Goal: Task Accomplishment & Management: Use online tool/utility

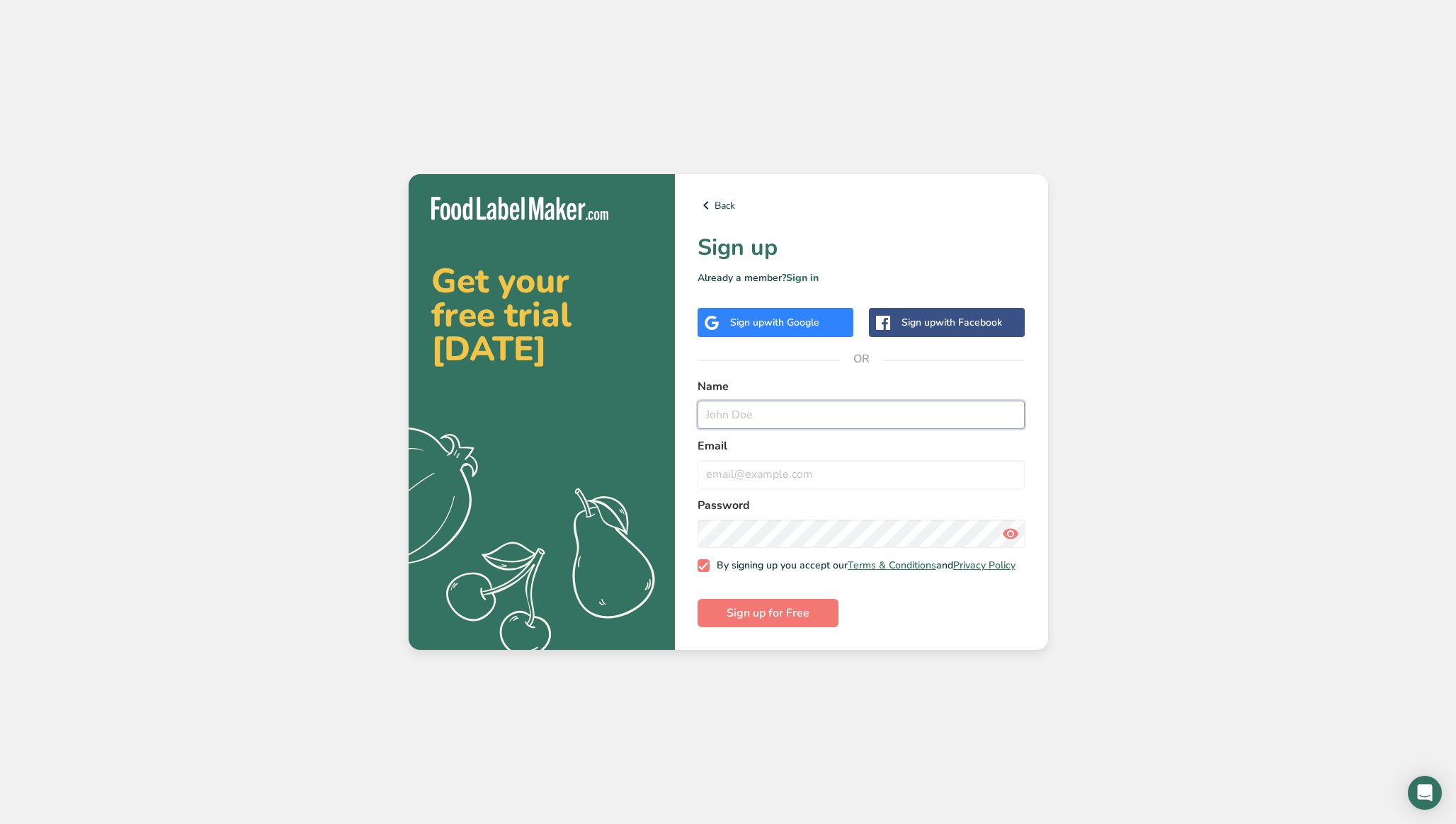
click at [732, 410] on input "text" at bounding box center [862, 415] width 328 height 28
click at [752, 327] on div "Sign up with Google" at bounding box center [776, 322] width 156 height 29
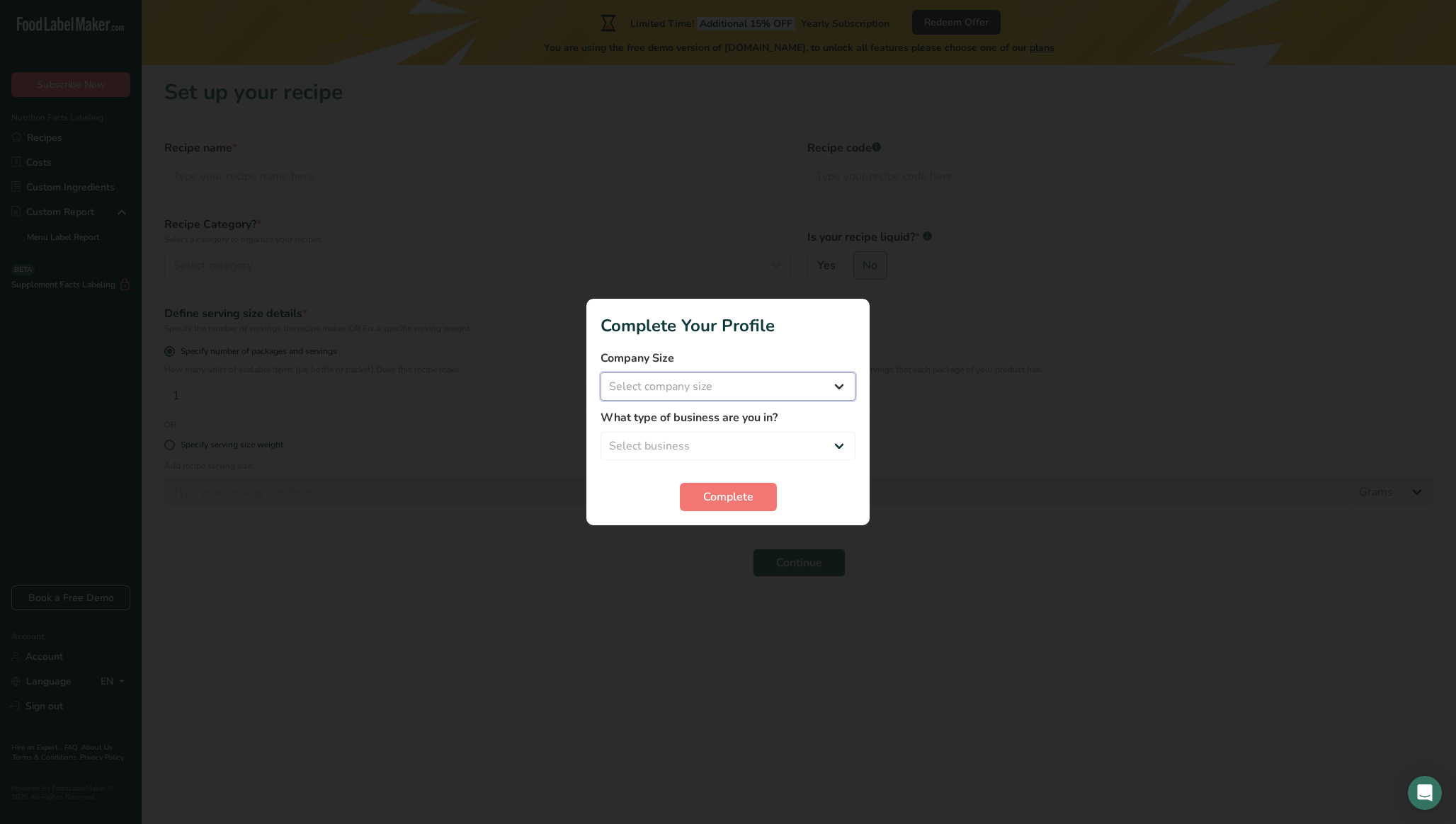
click at [760, 375] on select "Select company size Fewer than 10 Employees 10 to 50 Employees 51 to 500 Employ…" at bounding box center [728, 386] width 255 height 28
select select "3"
click at [748, 447] on select "Select business Packaged Food Manufacturer Restaurant & Cafe Bakery Meal Plans …" at bounding box center [728, 446] width 255 height 28
select select "1"
click at [733, 503] on span "Complete" at bounding box center [728, 497] width 50 height 17
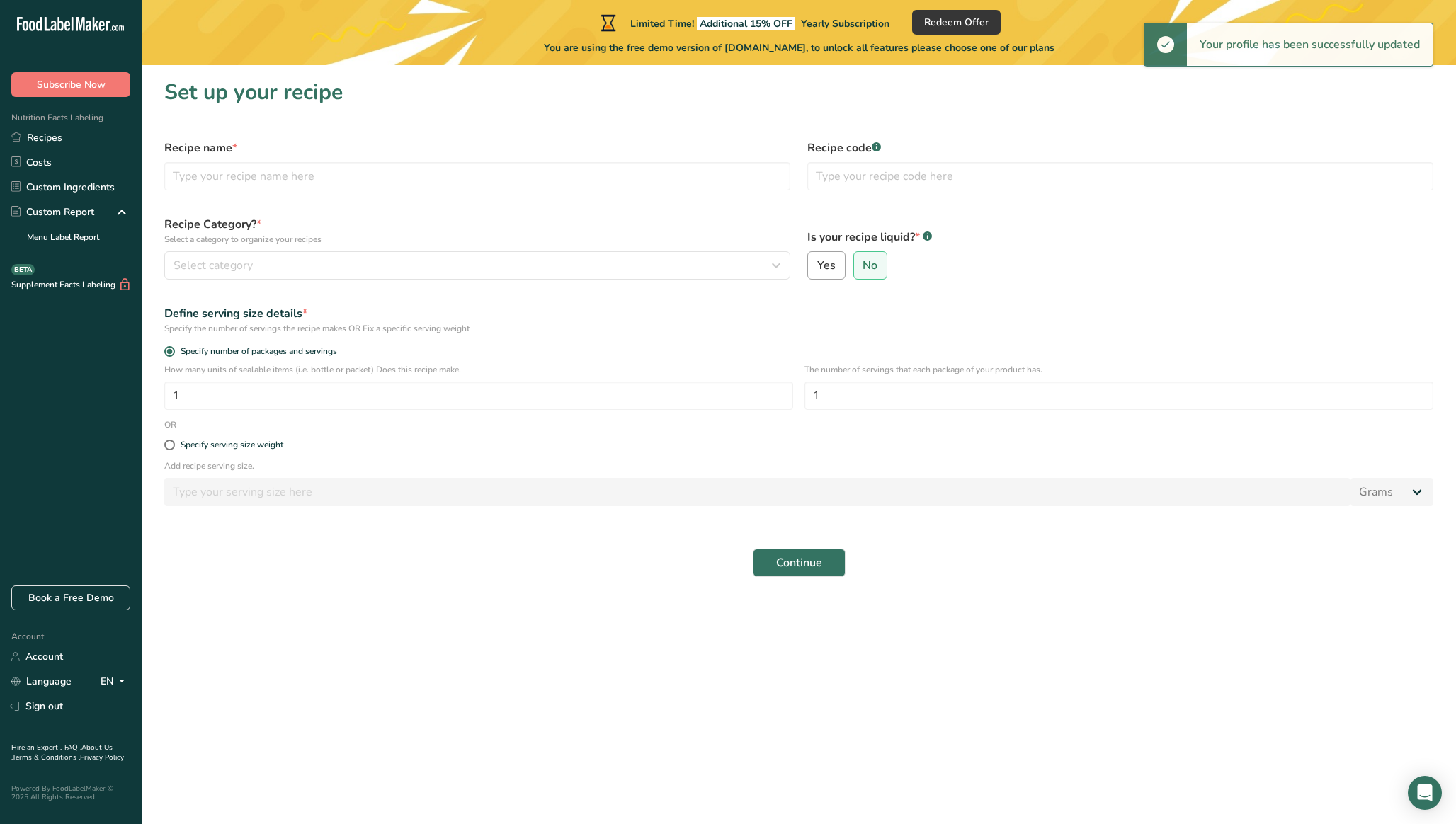
click at [818, 255] on label "Yes" at bounding box center [826, 265] width 38 height 28
click at [817, 261] on input "Yes" at bounding box center [813, 266] width 9 height 9
radio input "true"
radio input "false"
select select "22"
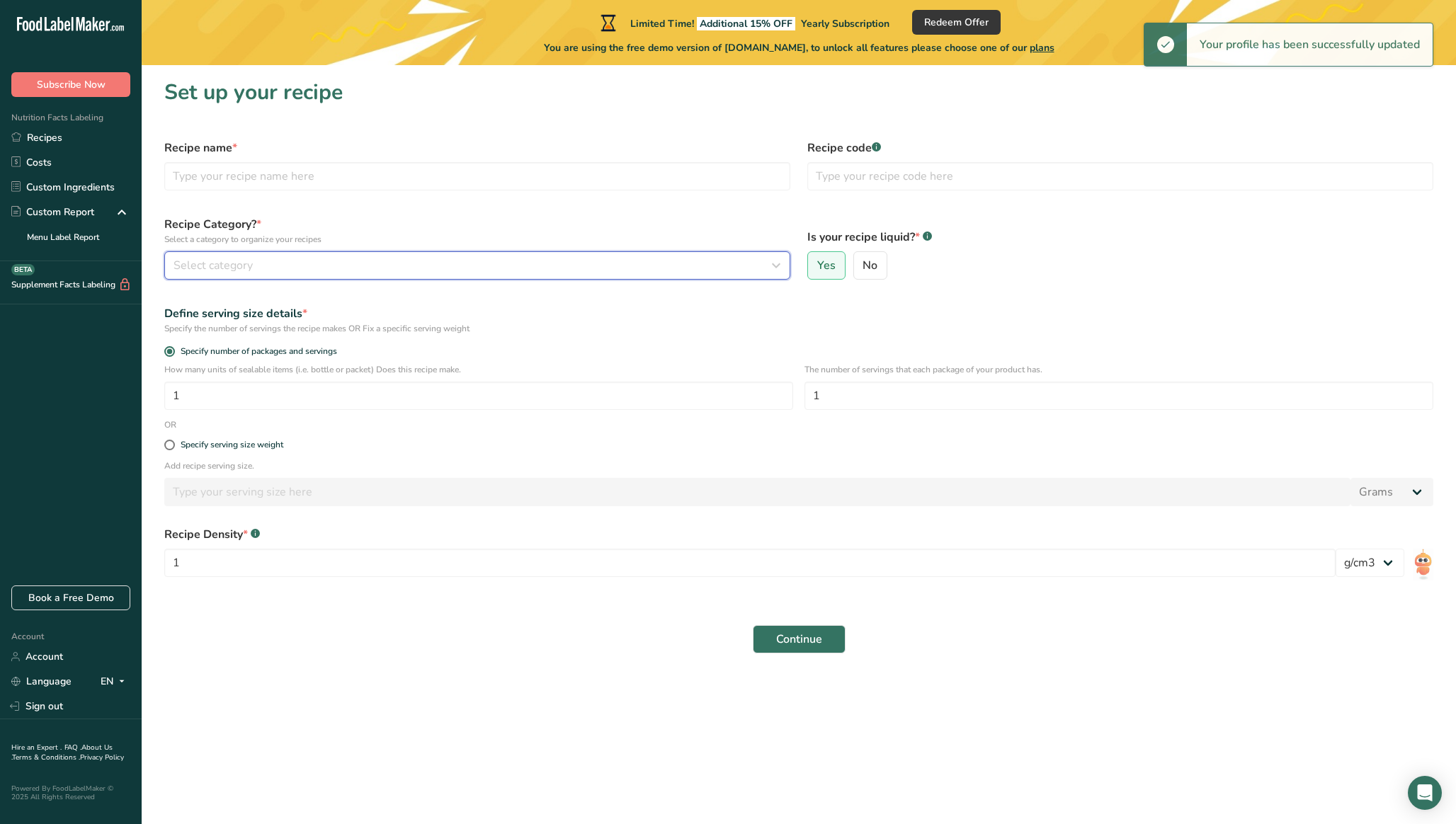
click at [573, 277] on button "Select category" at bounding box center [477, 265] width 626 height 28
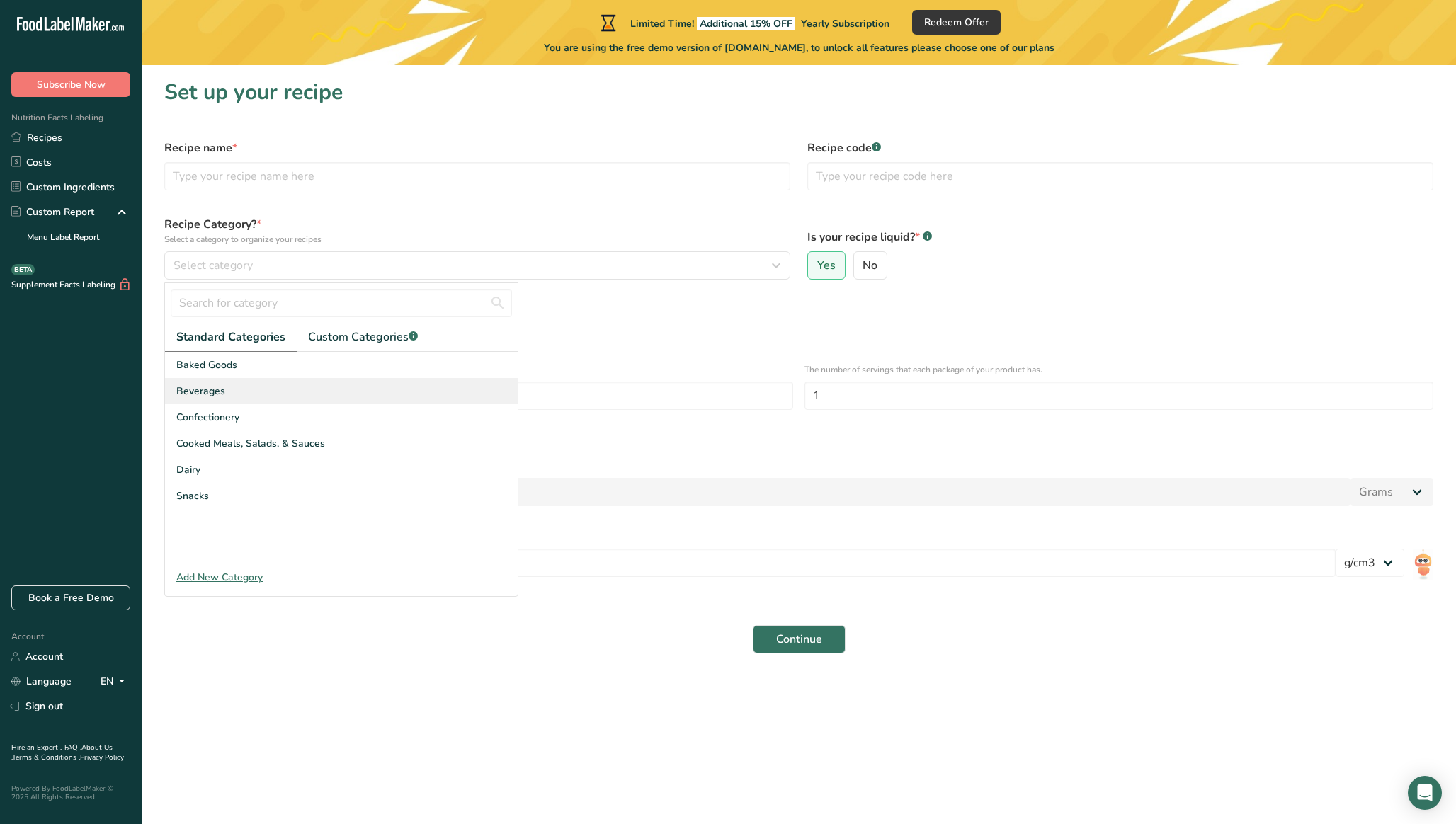
click at [322, 382] on div "Beverages" at bounding box center [341, 391] width 353 height 26
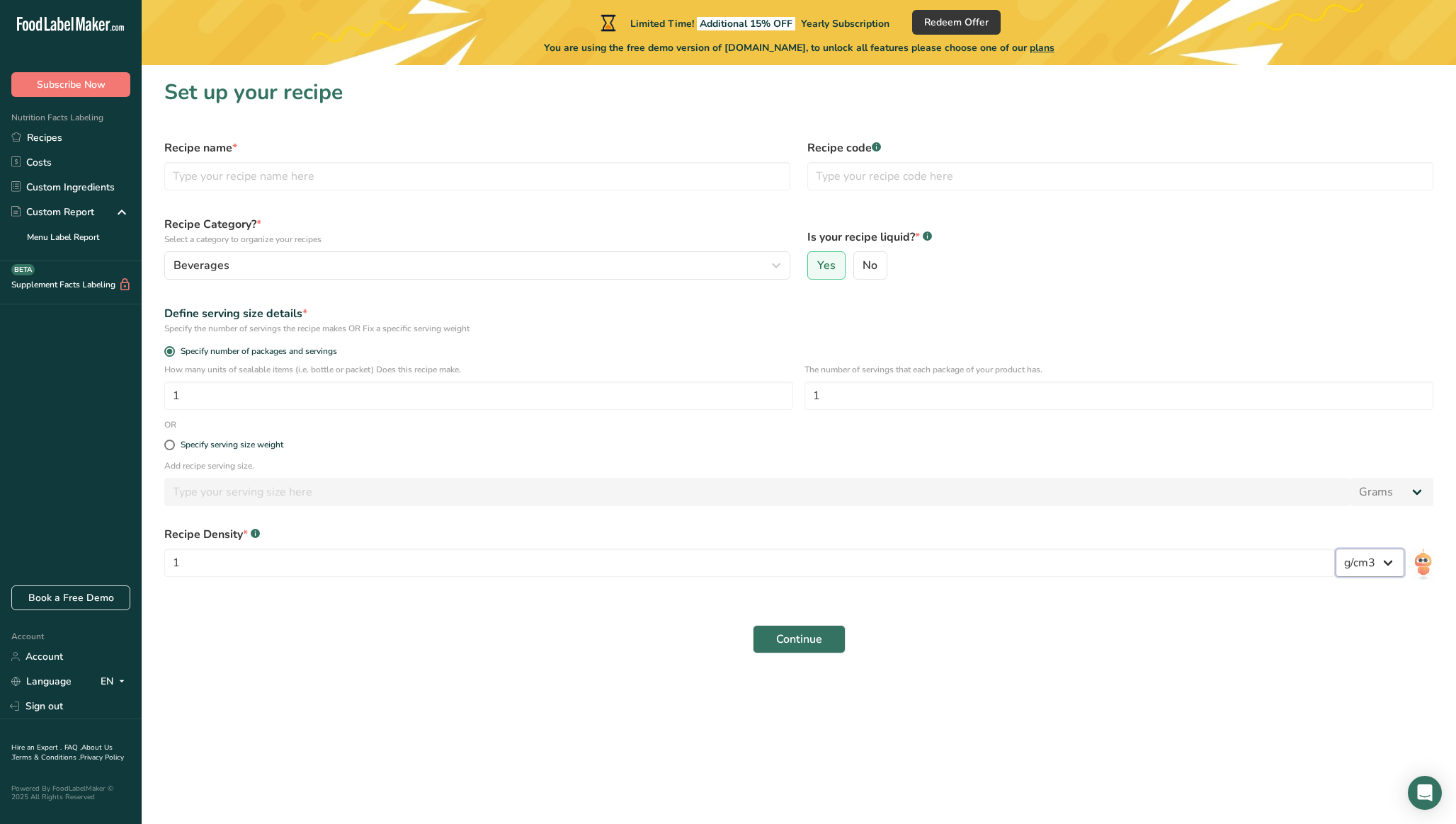
click at [1376, 565] on select "lb/ft3 g/cm3" at bounding box center [1370, 563] width 69 height 28
click at [791, 634] on span "Continue" at bounding box center [799, 639] width 46 height 17
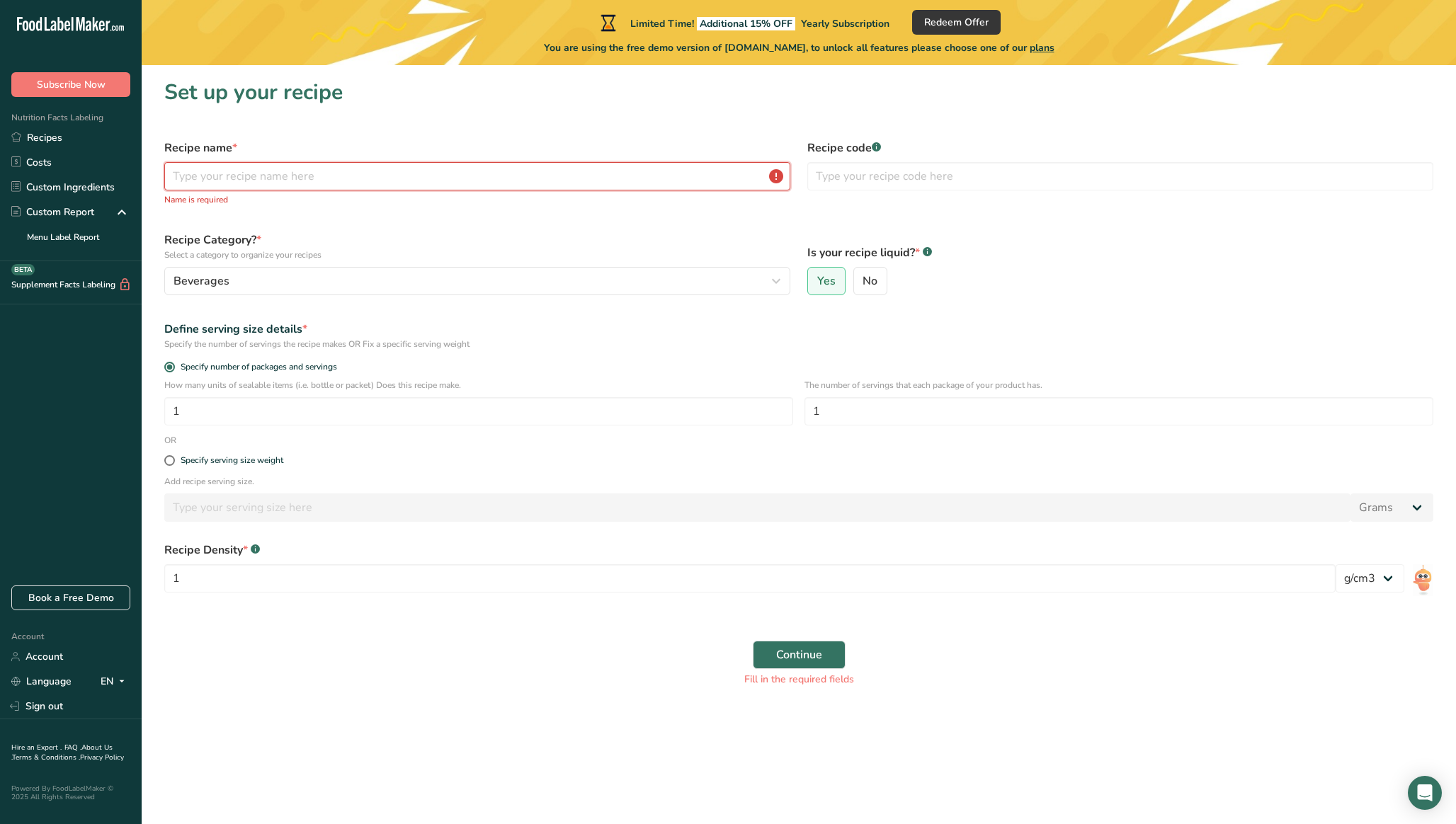
click at [439, 171] on input "text" at bounding box center [477, 176] width 626 height 28
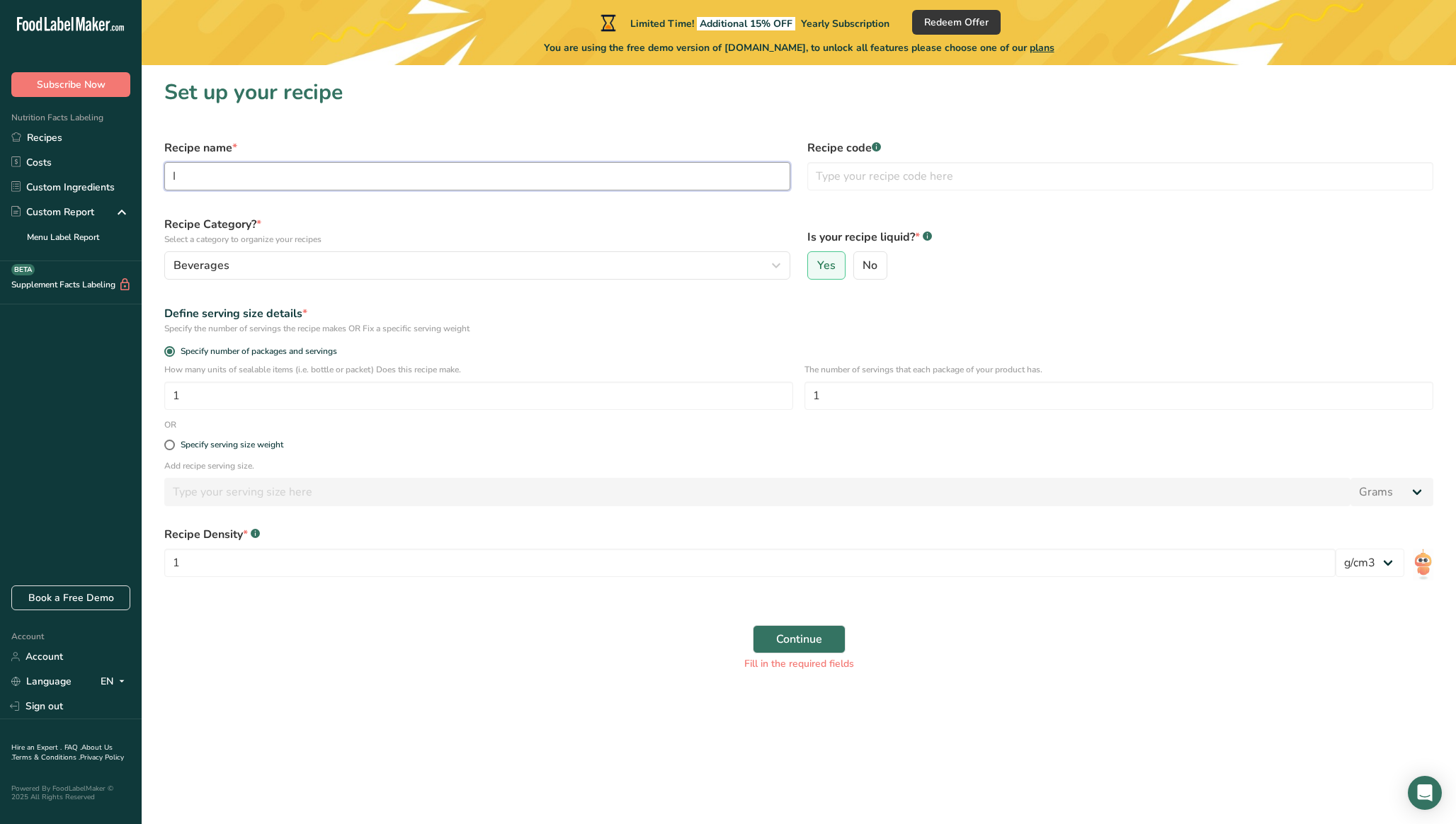
type input "I"
type input "Raspbverry"
type input "Raspberry Iced Tea"
click at [818, 637] on span "Continue" at bounding box center [799, 639] width 46 height 17
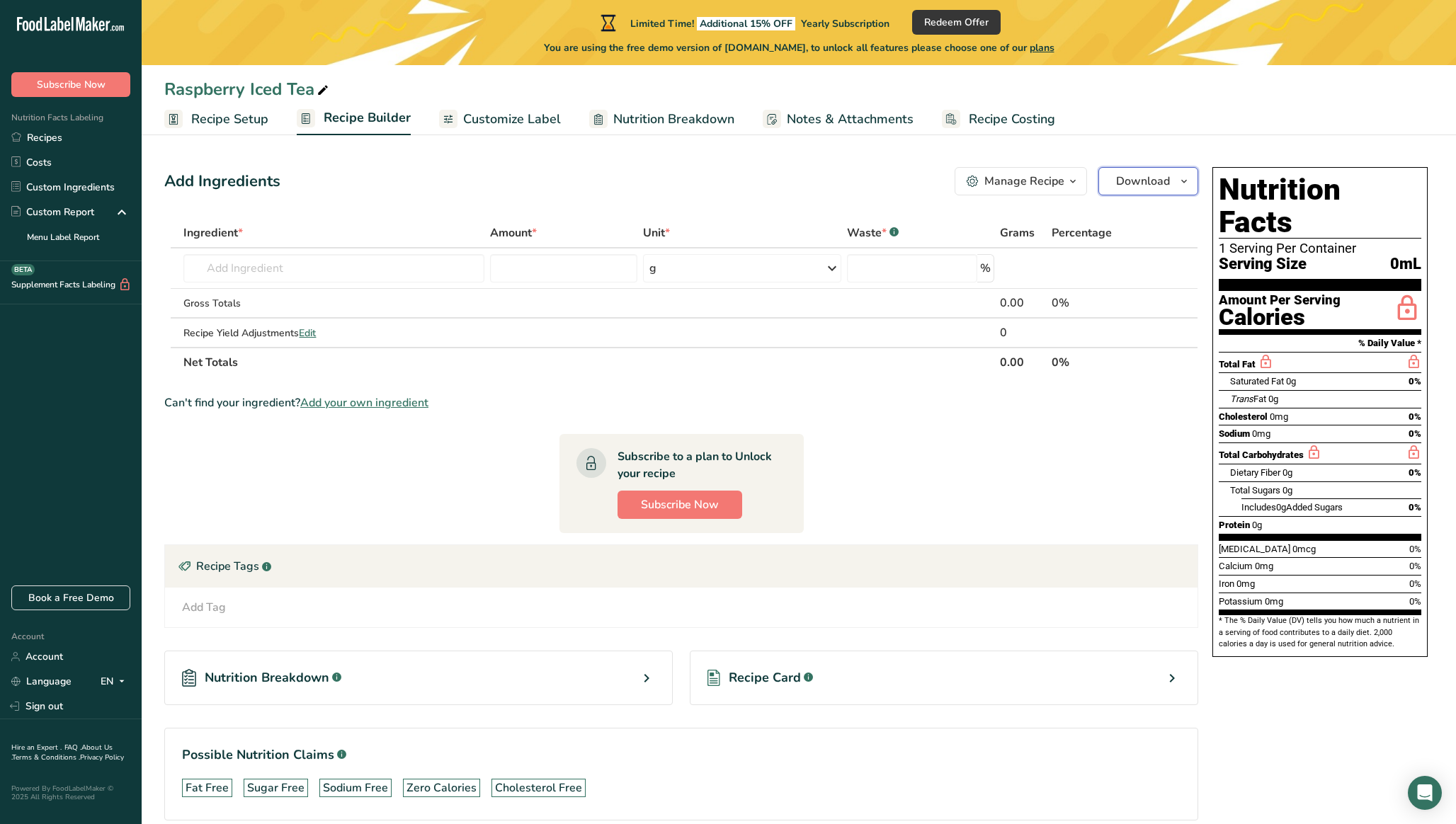
click at [1147, 195] on button "Download" at bounding box center [1149, 181] width 100 height 28
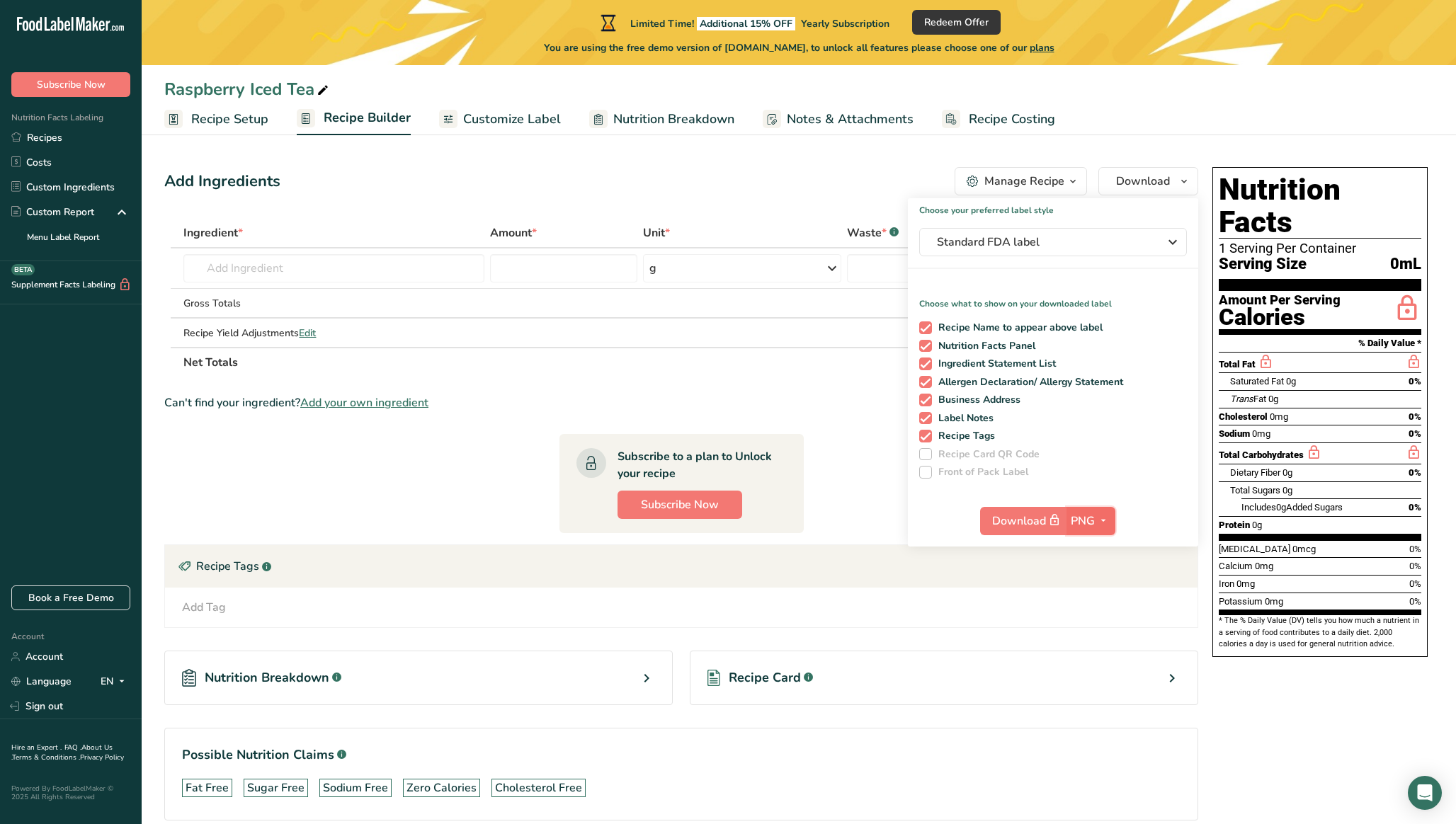
click at [1097, 515] on span "button" at bounding box center [1103, 521] width 17 height 17
click at [1091, 589] on link "SVG" at bounding box center [1093, 597] width 45 height 23
click at [1055, 224] on div "Choose your preferred label style Standard FDA label Standard FDA label The mos…" at bounding box center [1053, 372] width 290 height 348
click at [1056, 243] on span "Standard FDA label" at bounding box center [1043, 242] width 213 height 17
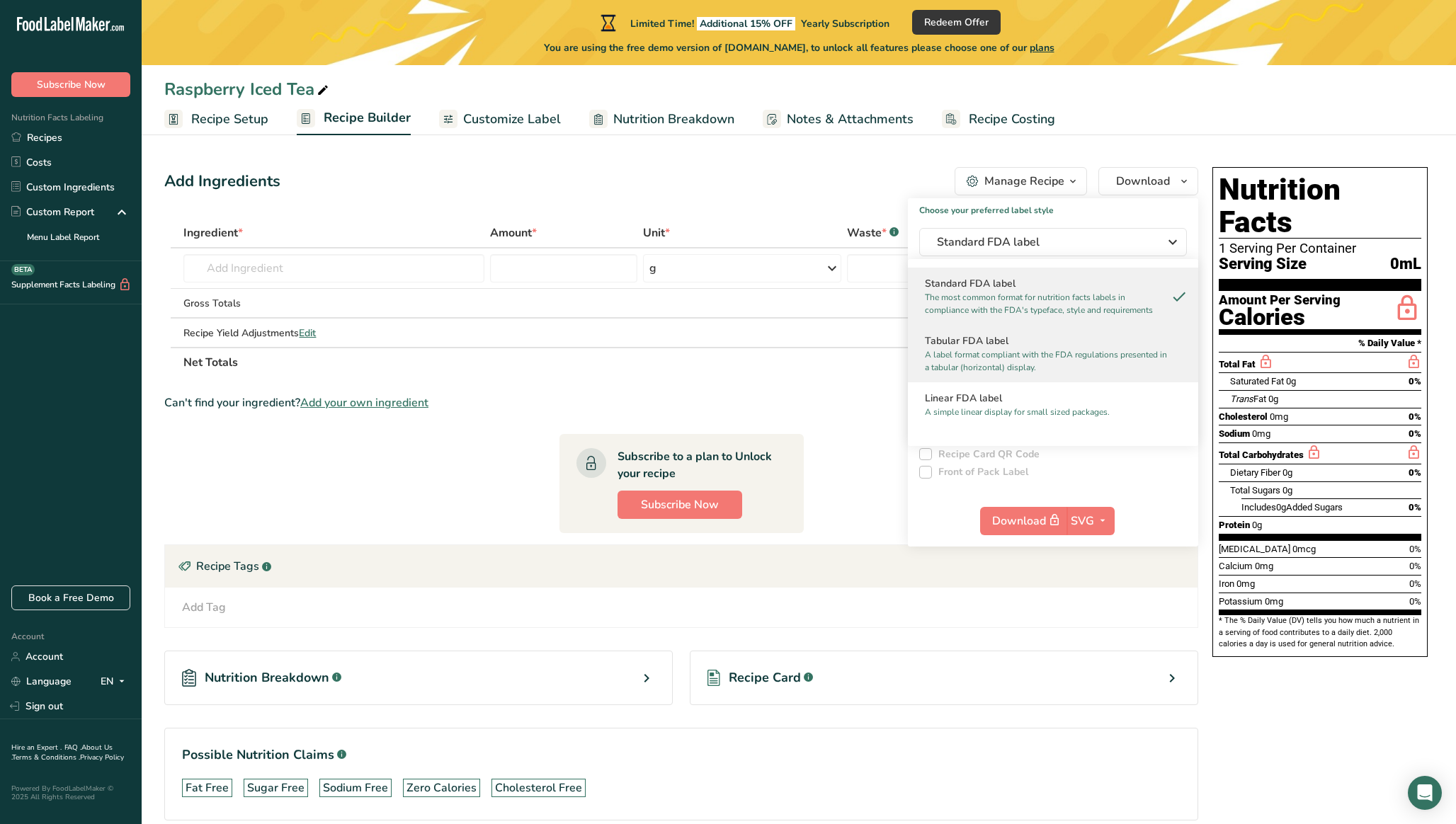
click at [1022, 364] on p "A label format compliant with the FDA regulations presented in a tabular (horiz…" at bounding box center [1046, 361] width 243 height 25
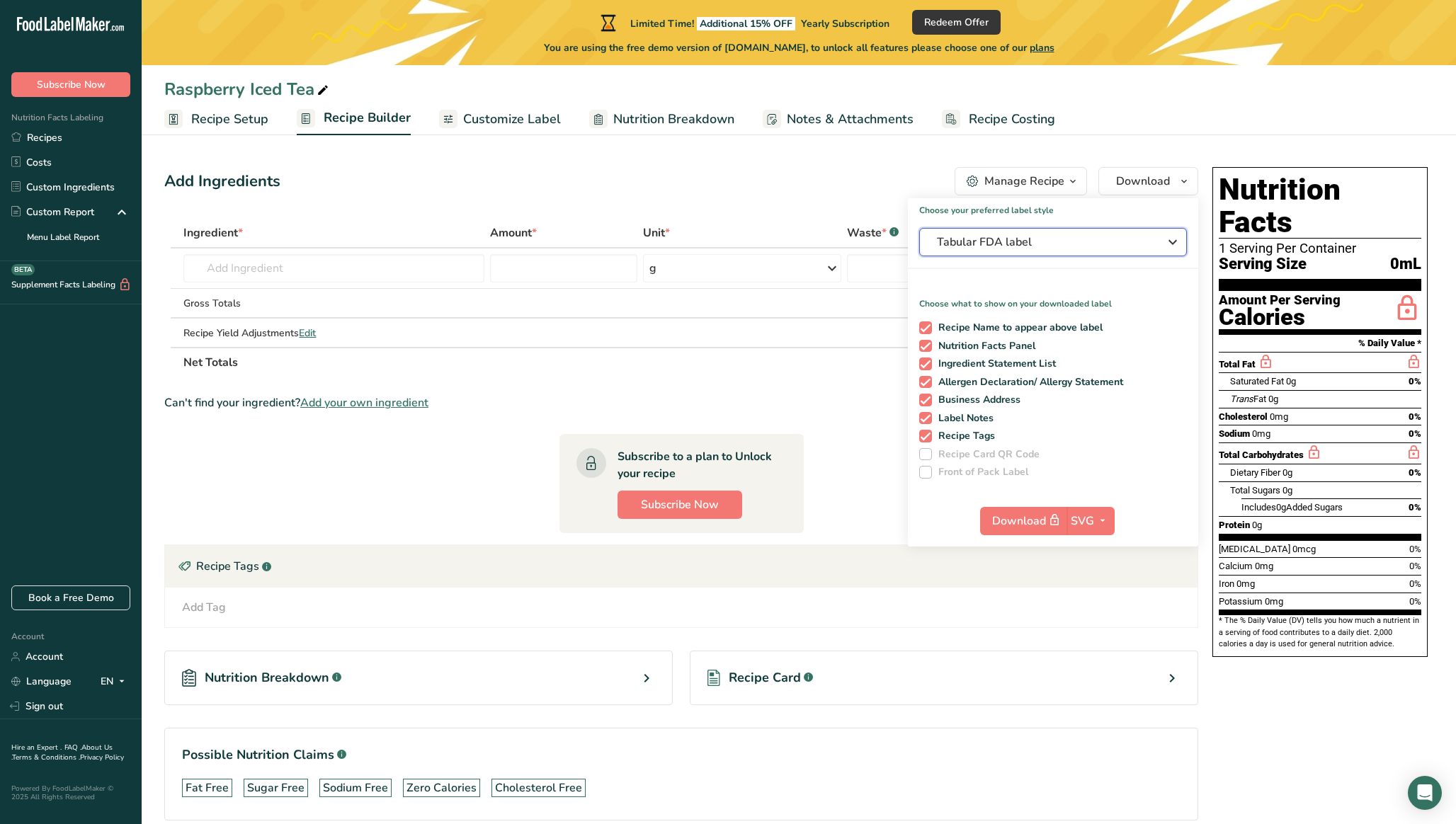
click at [1128, 239] on span "Tabular FDA label" at bounding box center [1043, 242] width 213 height 17
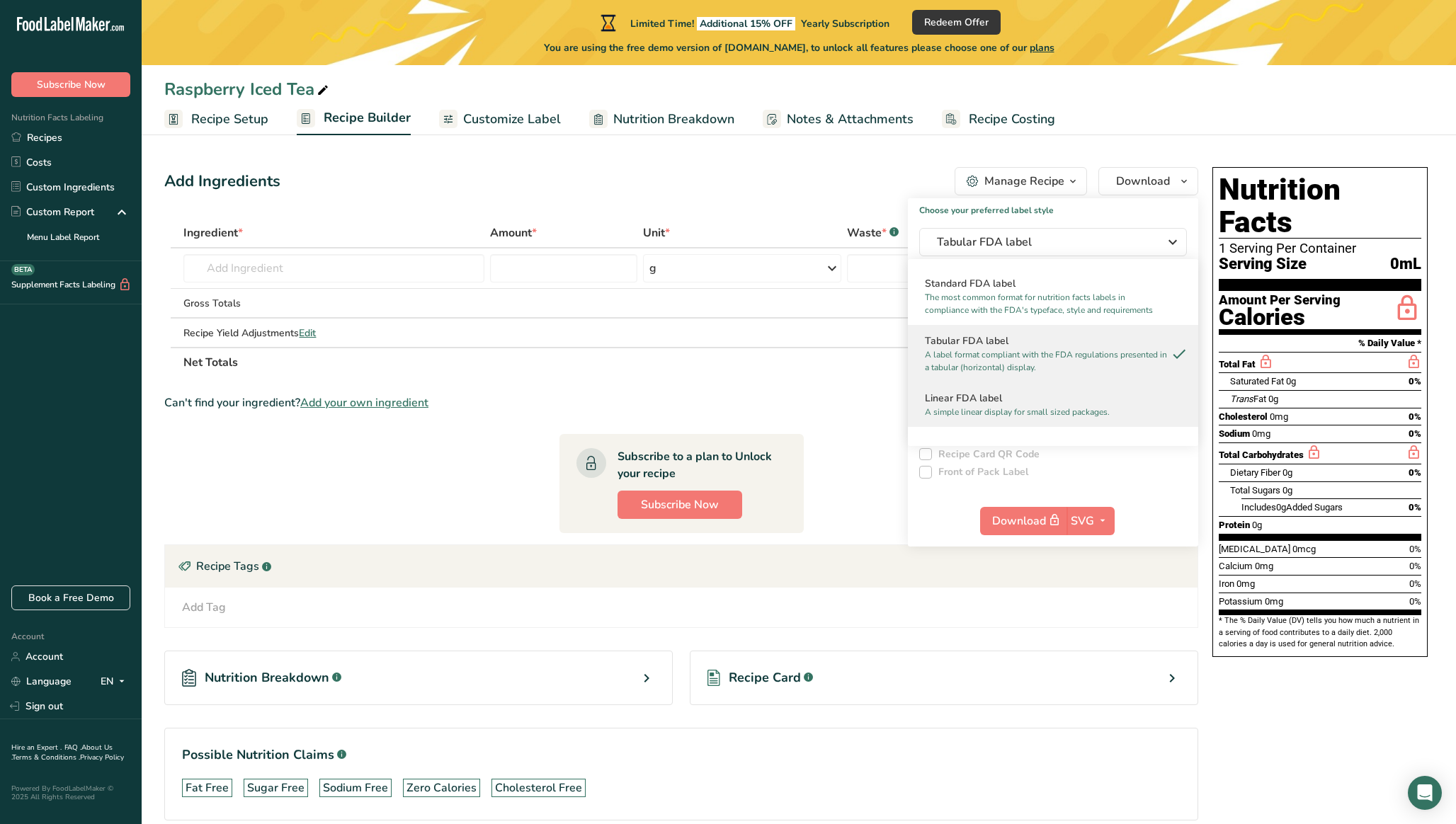
click at [1078, 401] on h2 "Linear FDA label" at bounding box center [1053, 398] width 256 height 15
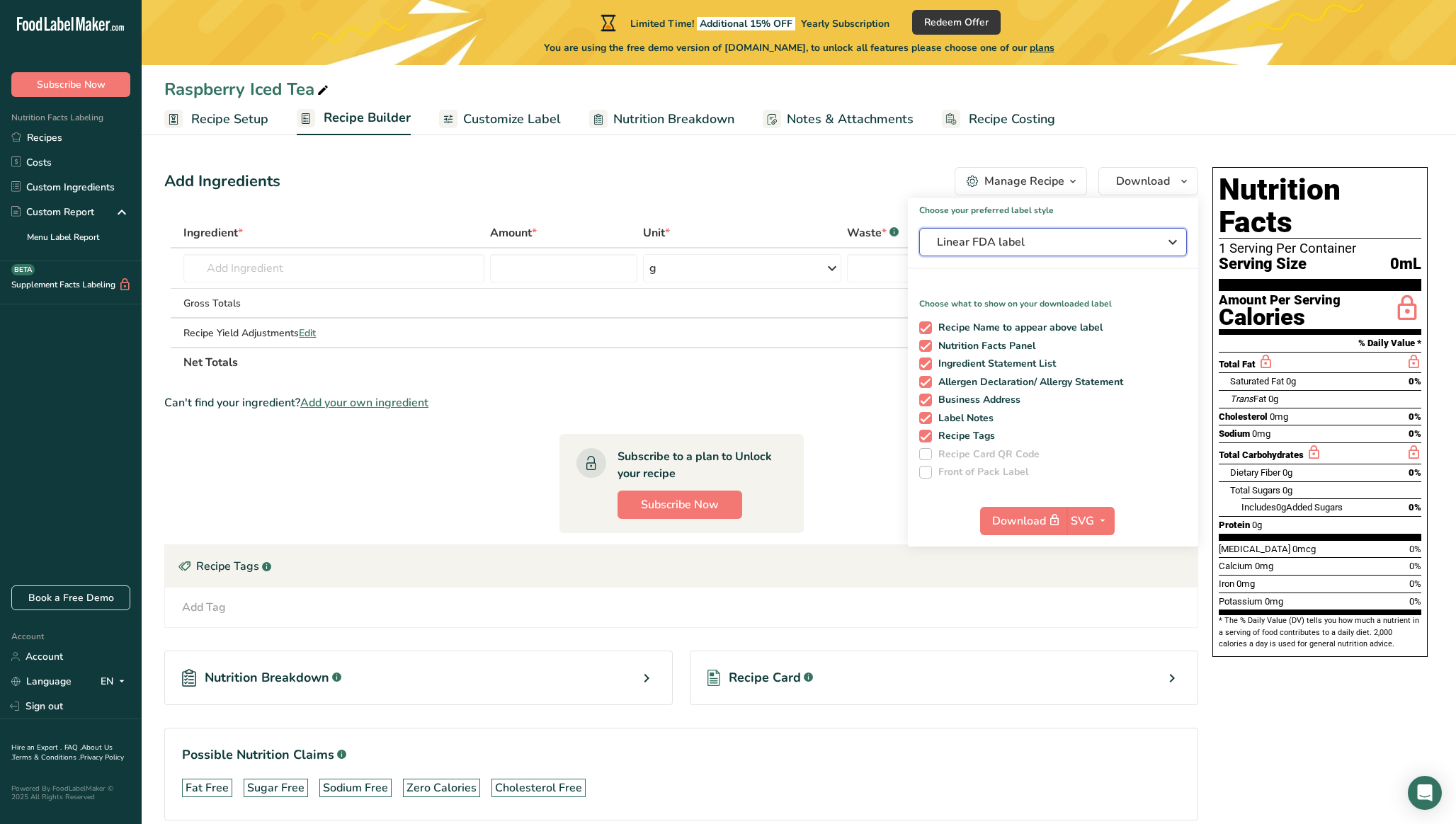
click at [1145, 239] on span "Linear FDA label" at bounding box center [1043, 242] width 213 height 17
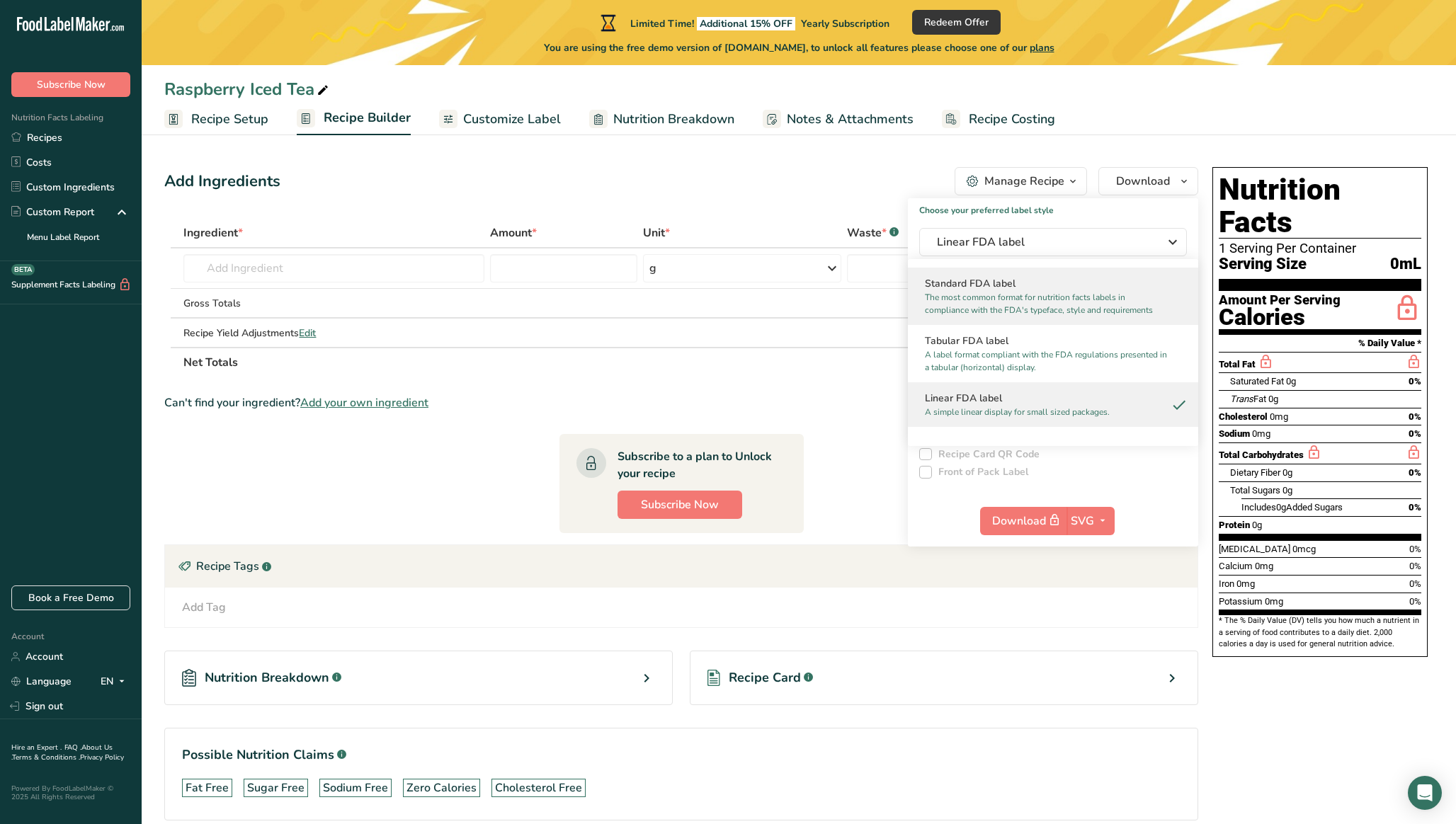
click at [1130, 271] on div "Standard FDA label The most common format for nutrition facts labels in complia…" at bounding box center [1053, 296] width 290 height 57
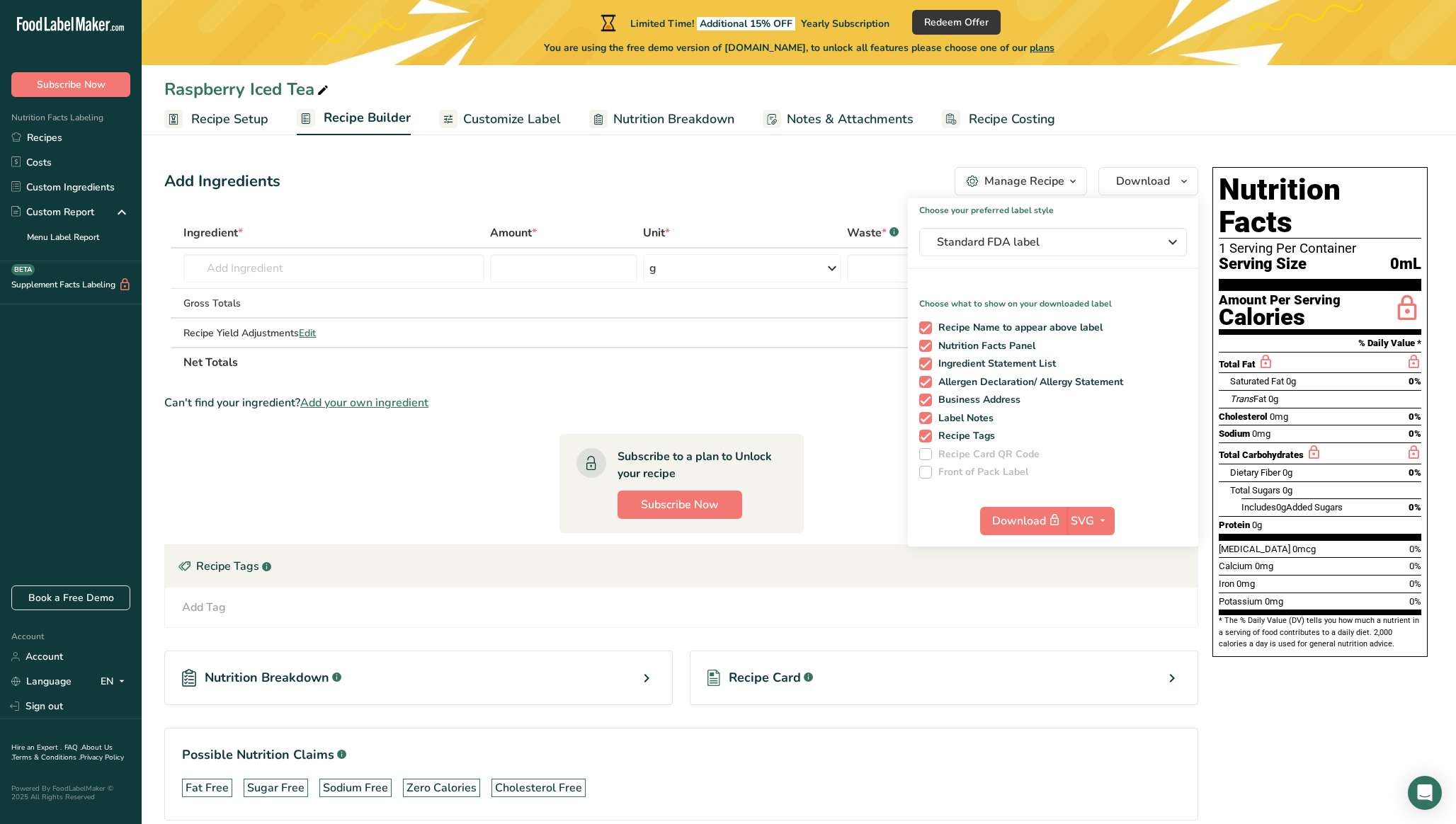
click at [723, 218] on table "Ingredient * Amount * Unit * Waste * .a-a{fill:#347362;}.b-a{fill:#fff;} Grams …" at bounding box center [681, 297] width 1034 height 159
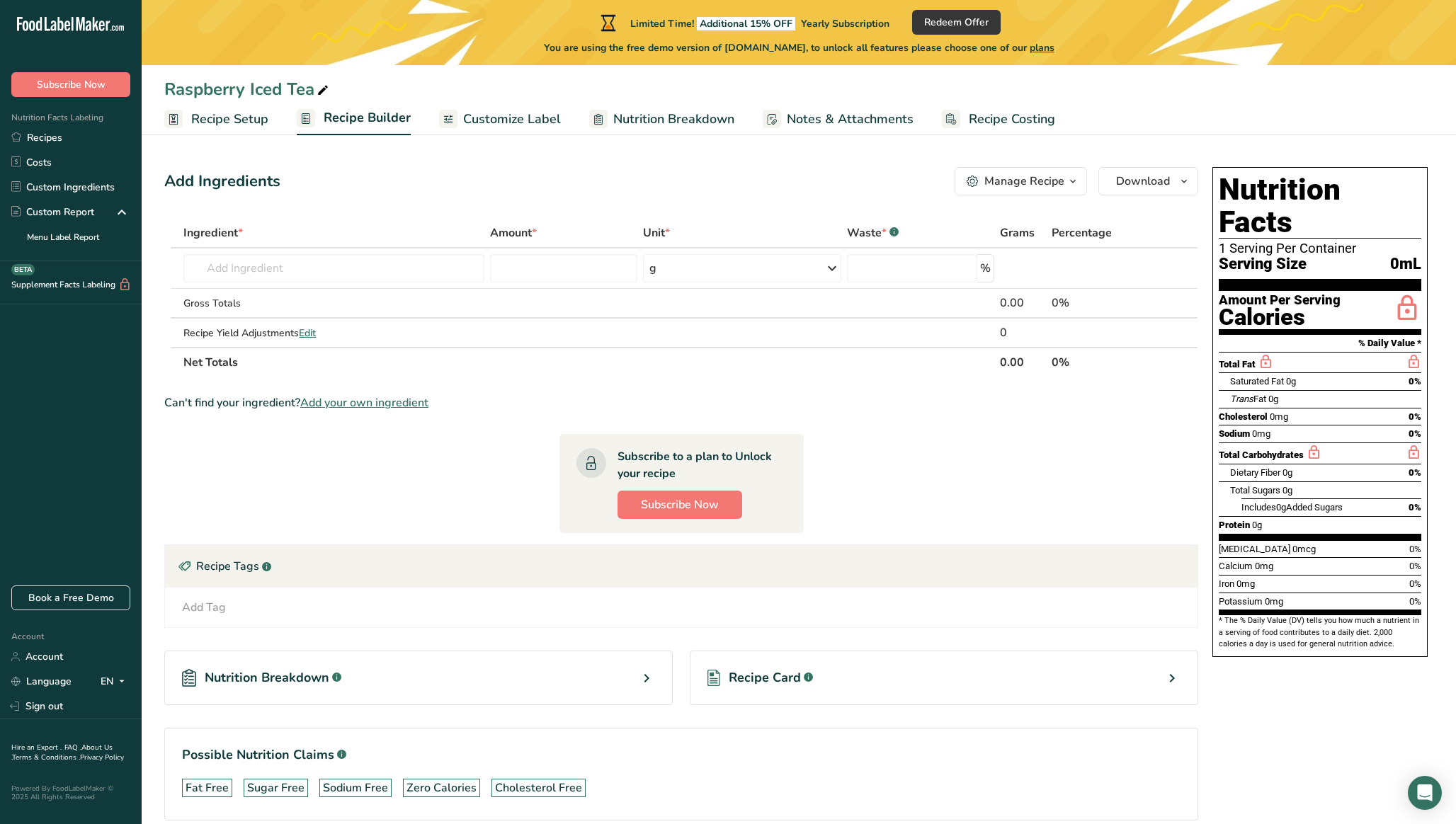
click at [238, 131] on link "Recipe Setup" at bounding box center [216, 119] width 104 height 32
select select "22"
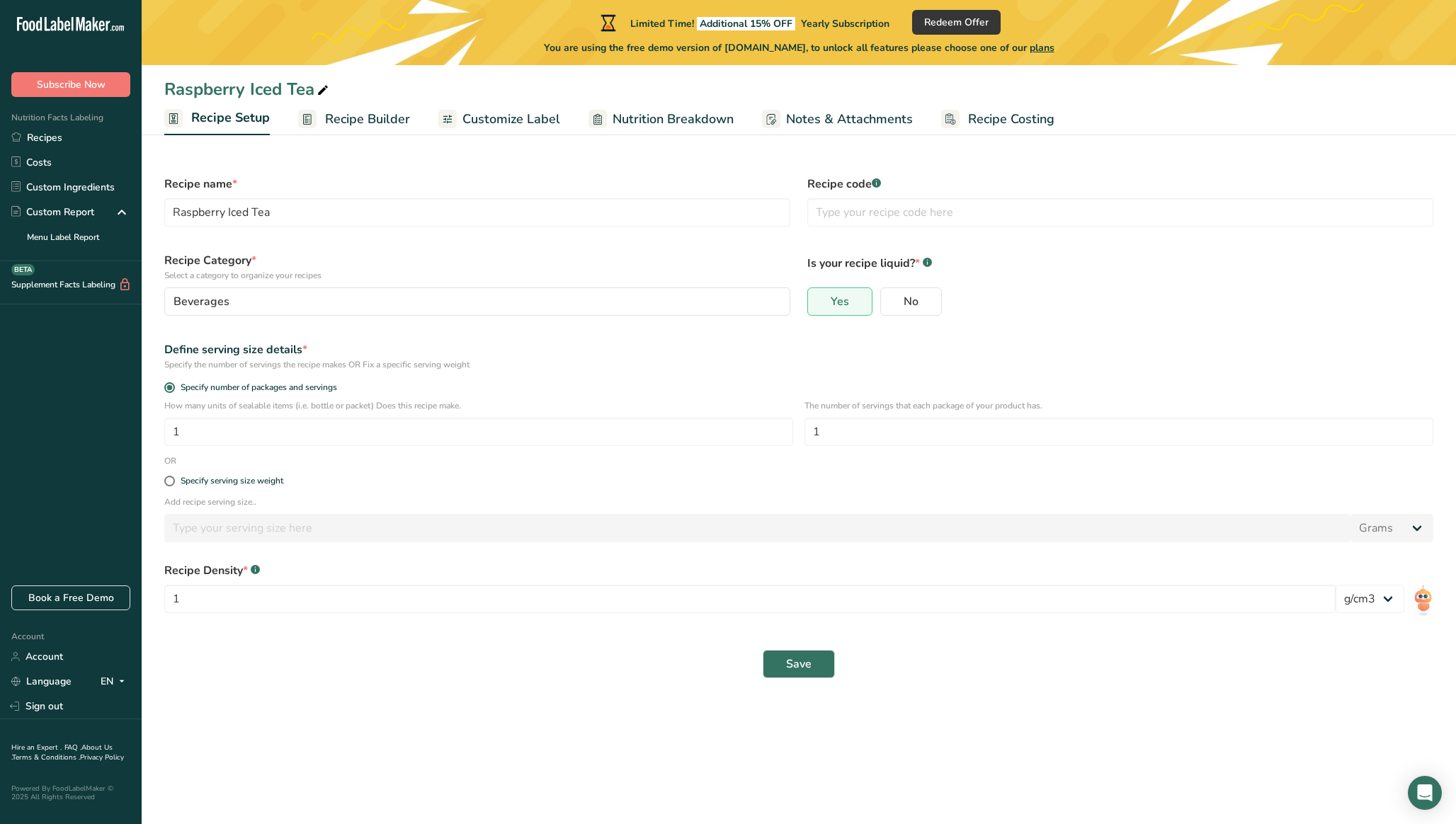
click at [529, 115] on span "Customize Label" at bounding box center [511, 119] width 98 height 19
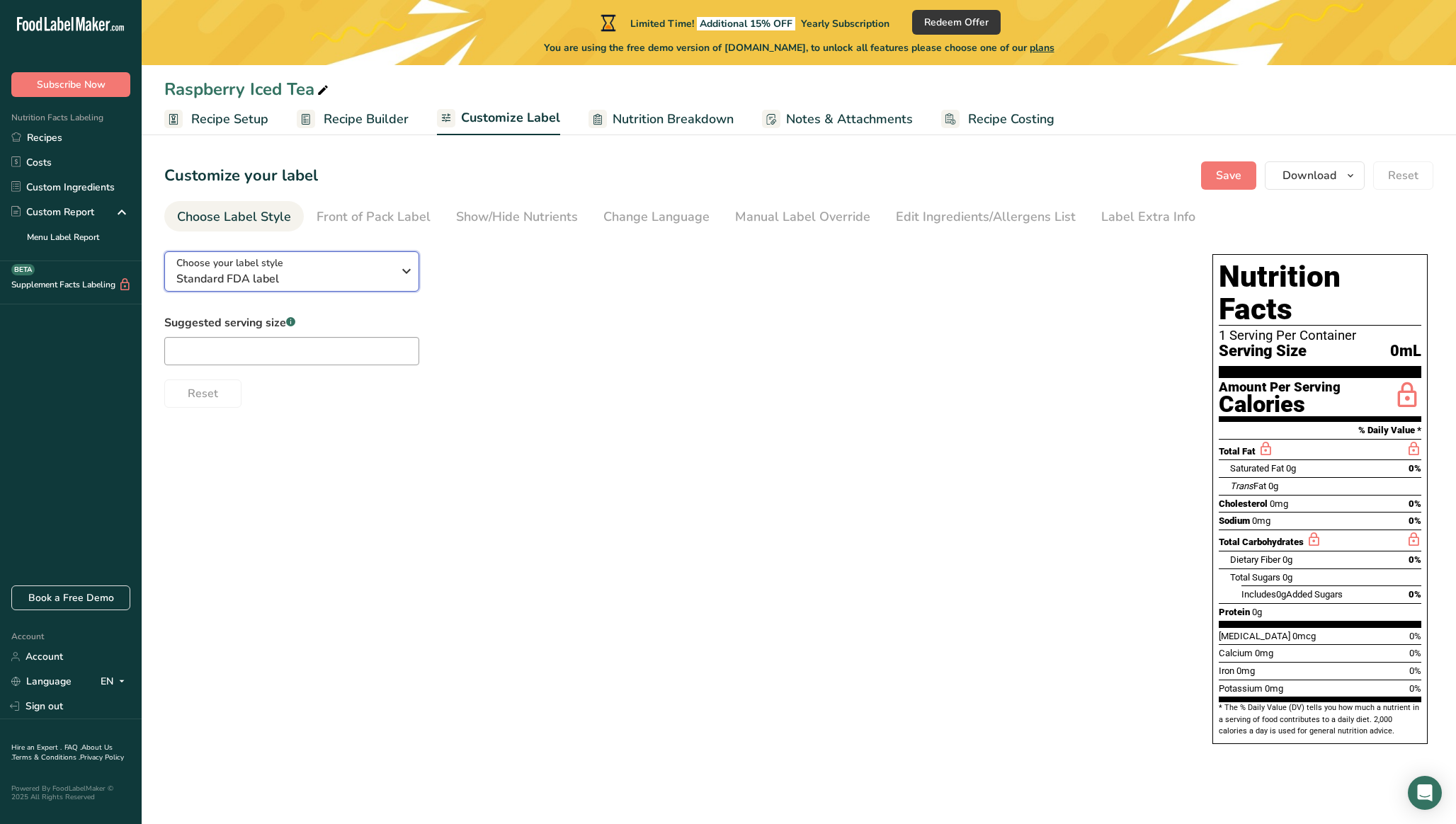
click at [280, 277] on span "Standard FDA label" at bounding box center [284, 279] width 216 height 17
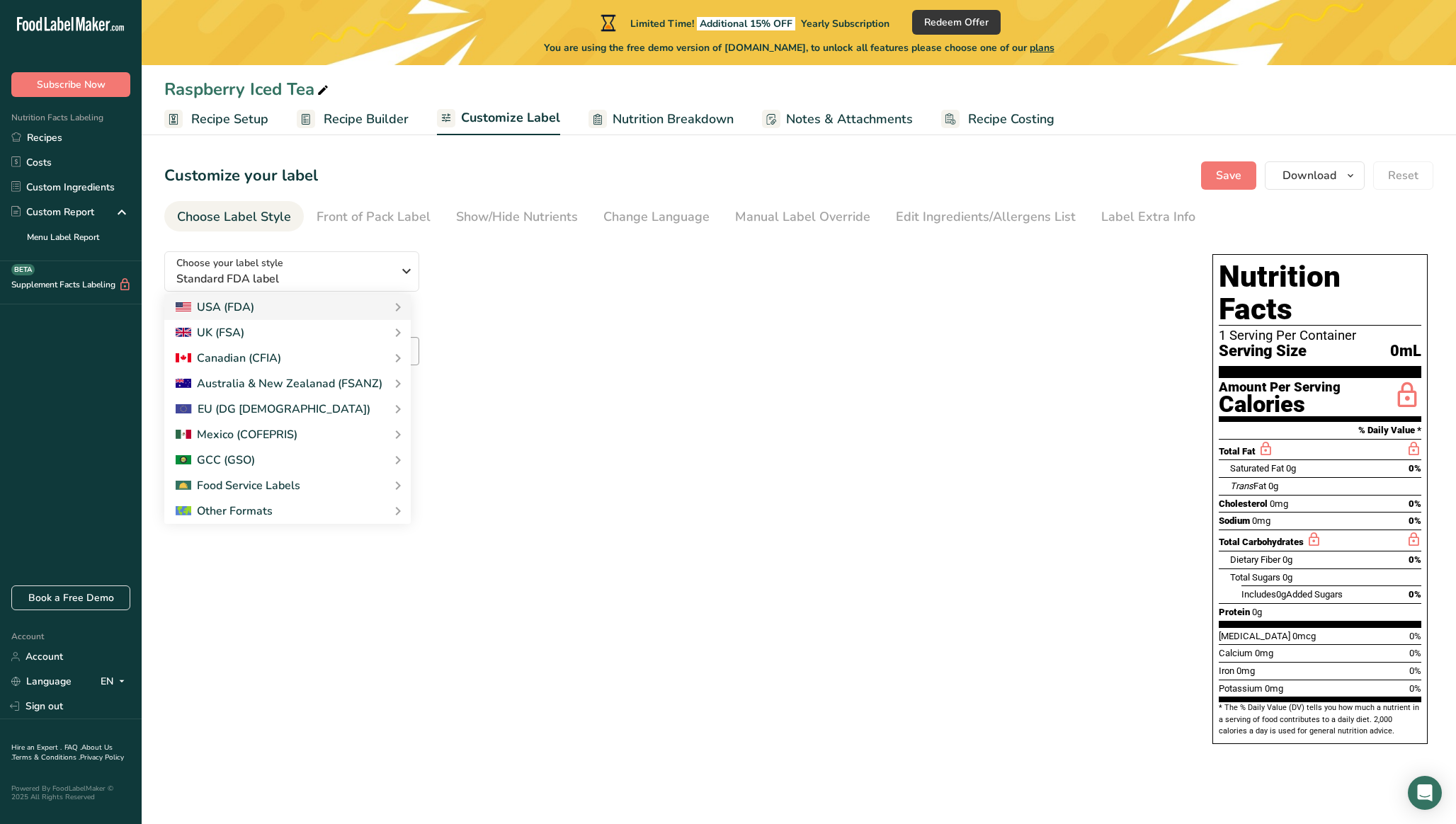
click at [567, 287] on div "Choose your label style Standard FDA label USA (FDA) Standard FDA label Tabular…" at bounding box center [674, 324] width 1020 height 168
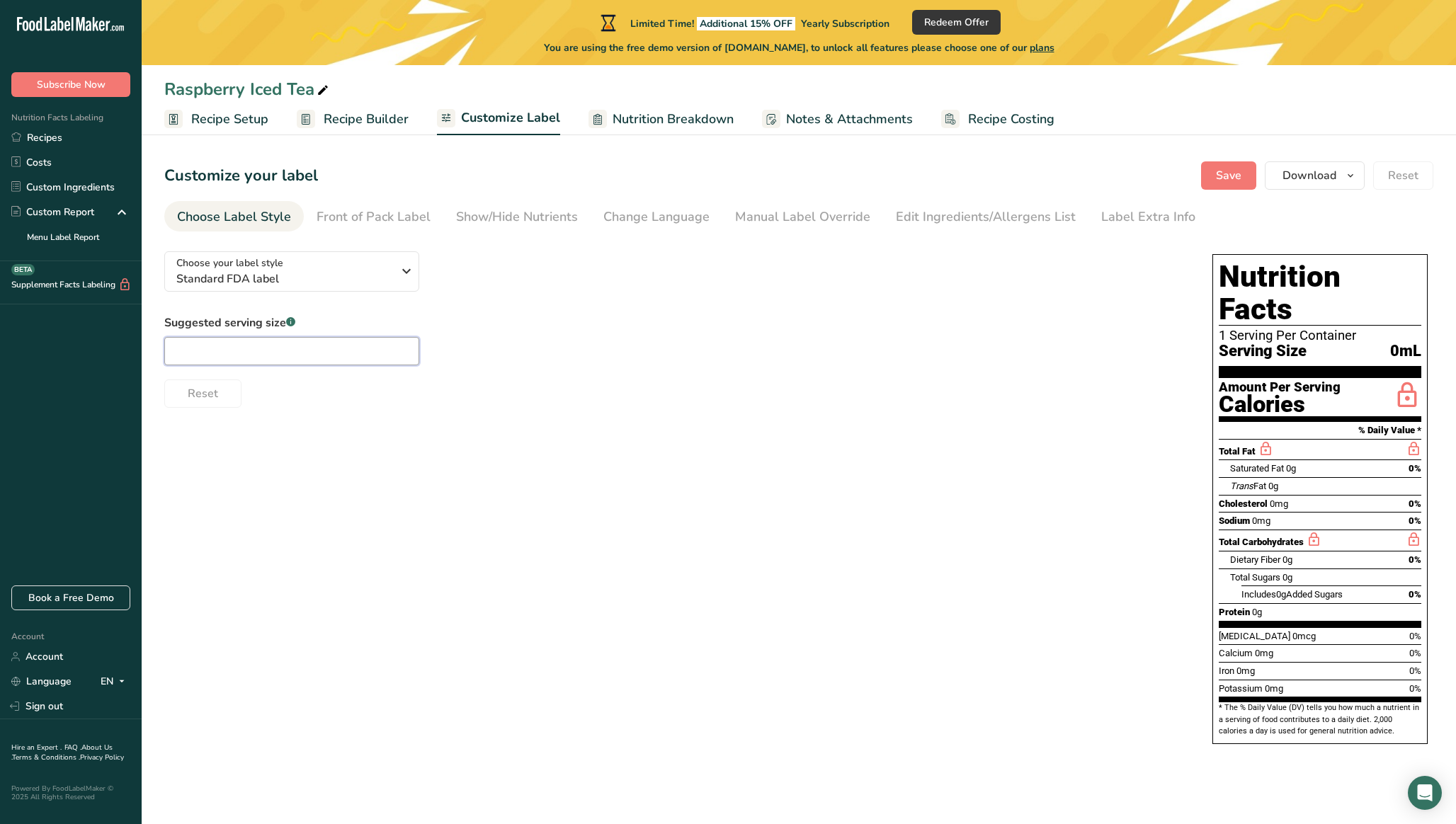
click at [349, 337] on input "text" at bounding box center [291, 351] width 255 height 28
click at [611, 266] on div "Choose your label style Standard FDA label USA (FDA) Standard FDA label Tabular…" at bounding box center [674, 324] width 1020 height 168
click at [386, 219] on div "Front of Pack Label" at bounding box center [373, 217] width 114 height 19
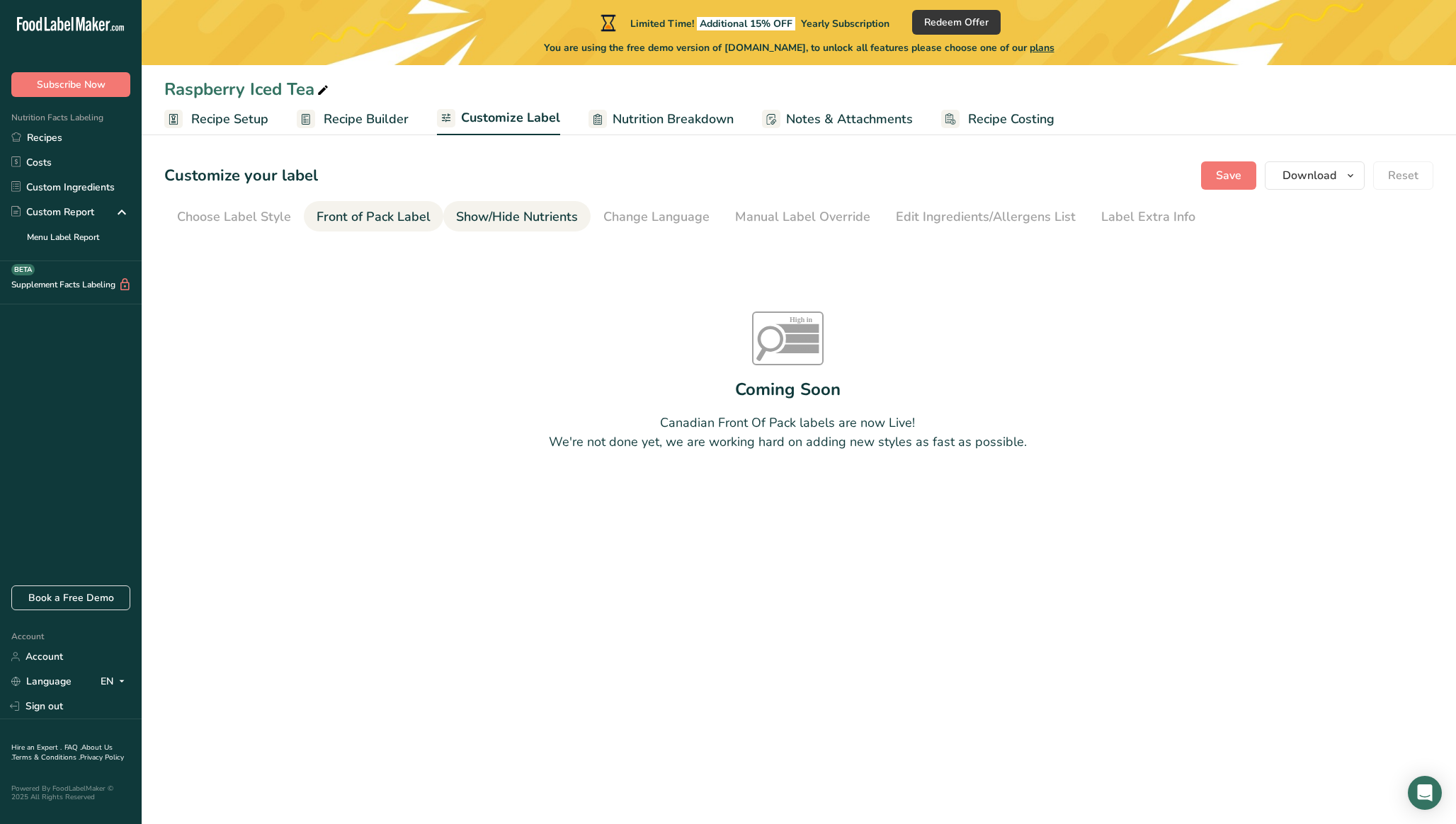
click at [561, 205] on link "Show/Hide Nutrients" at bounding box center [517, 217] width 122 height 32
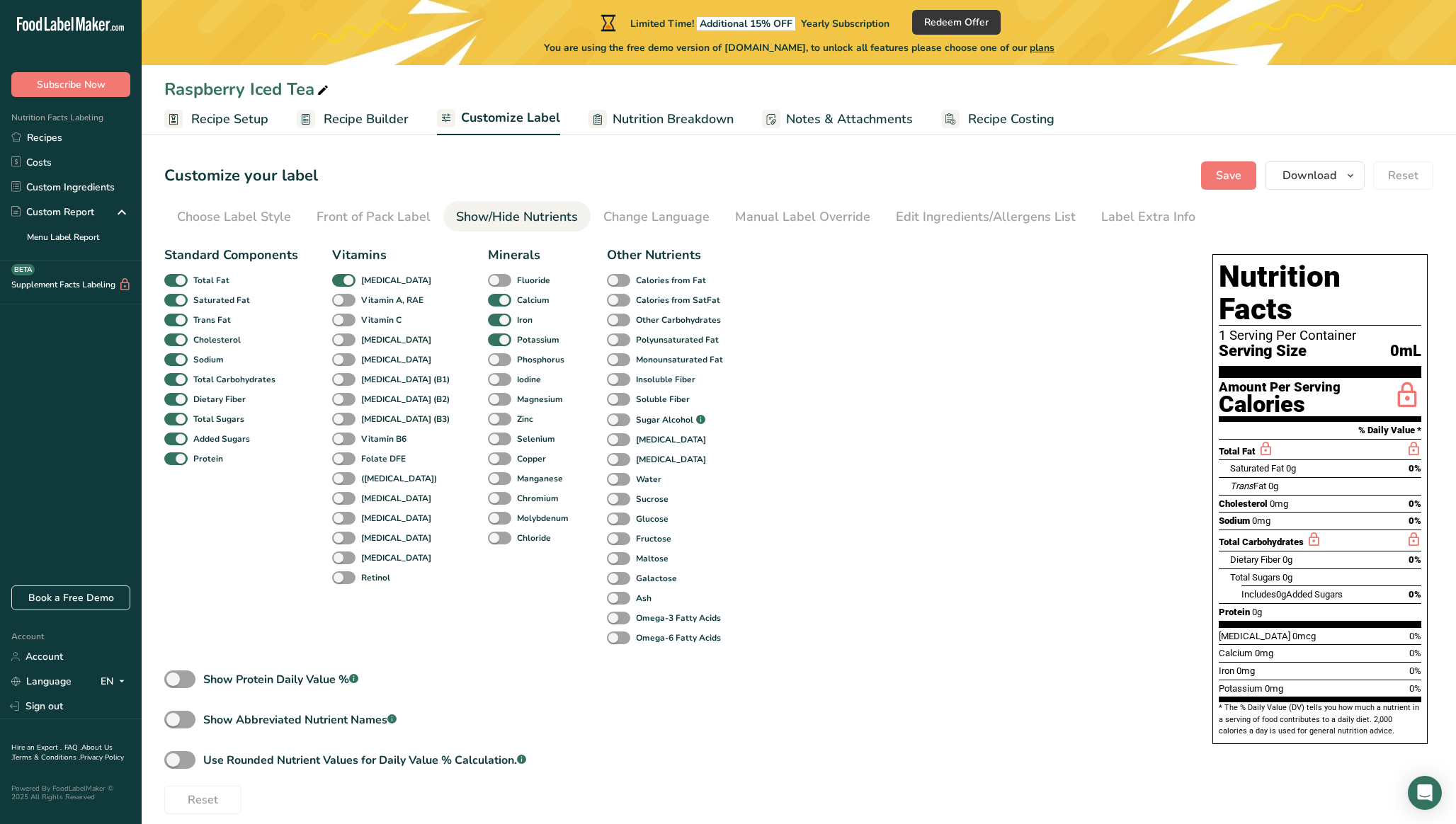
click at [234, 197] on section "Customize your label Save Download Choose what to show on your downloaded label…" at bounding box center [799, 488] width 1314 height 698
click at [686, 115] on span "Nutrition Breakdown" at bounding box center [673, 119] width 121 height 19
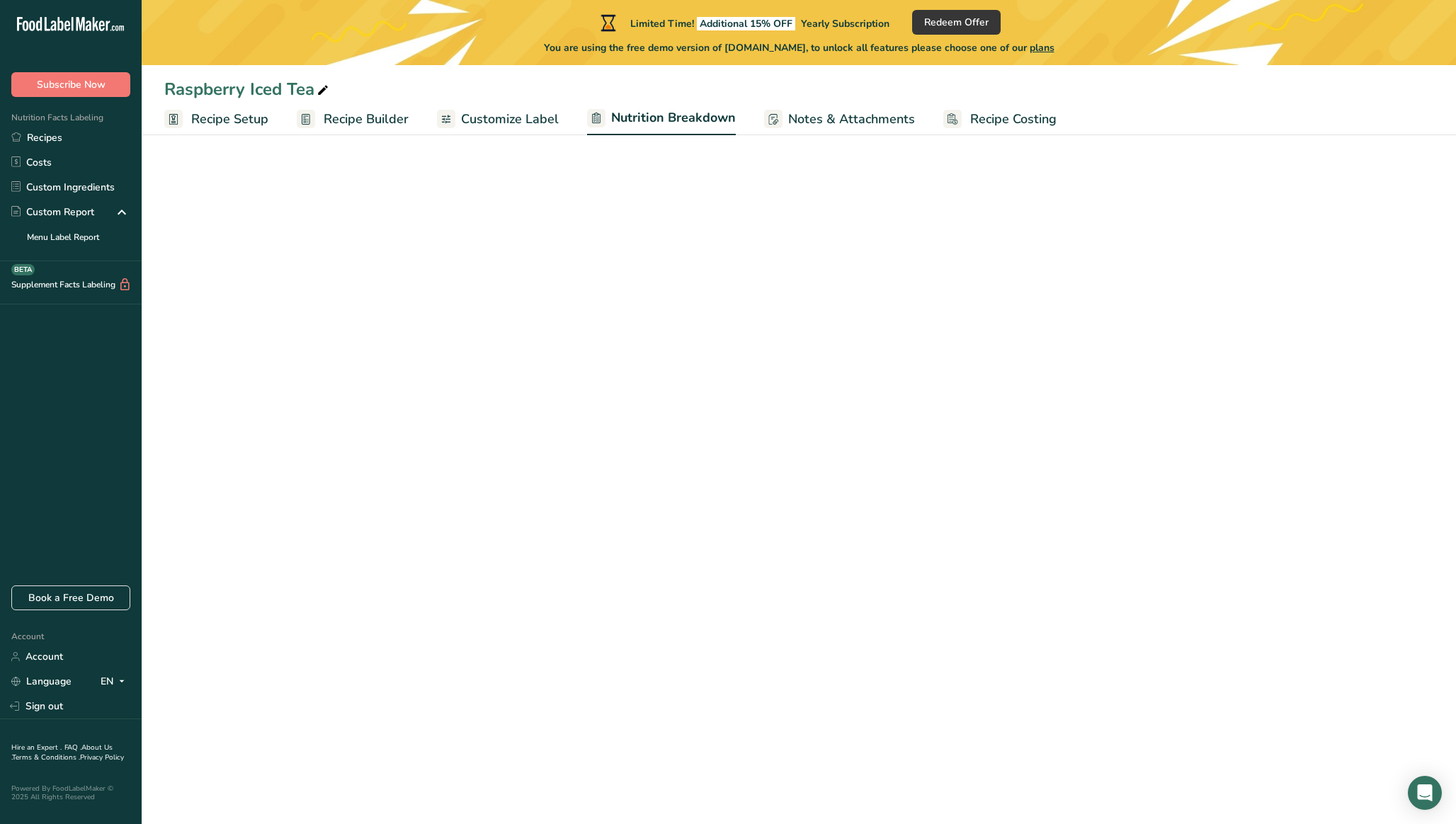
select select "Calories"
